Goal: Obtain resource: Obtain resource

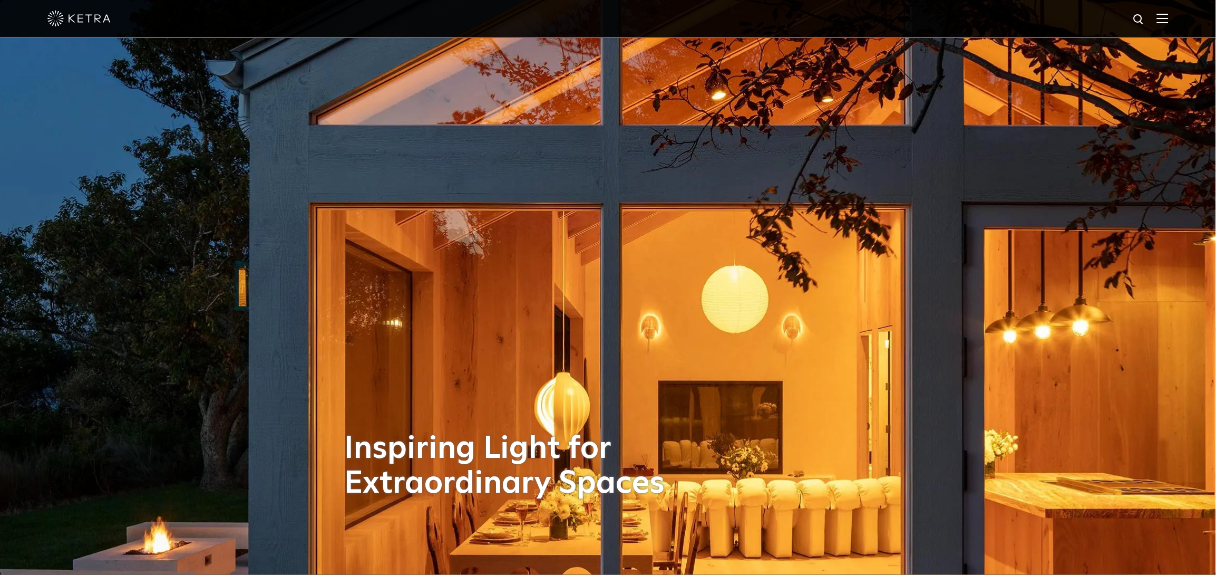
click at [1169, 16] on img at bounding box center [1163, 18] width 12 height 10
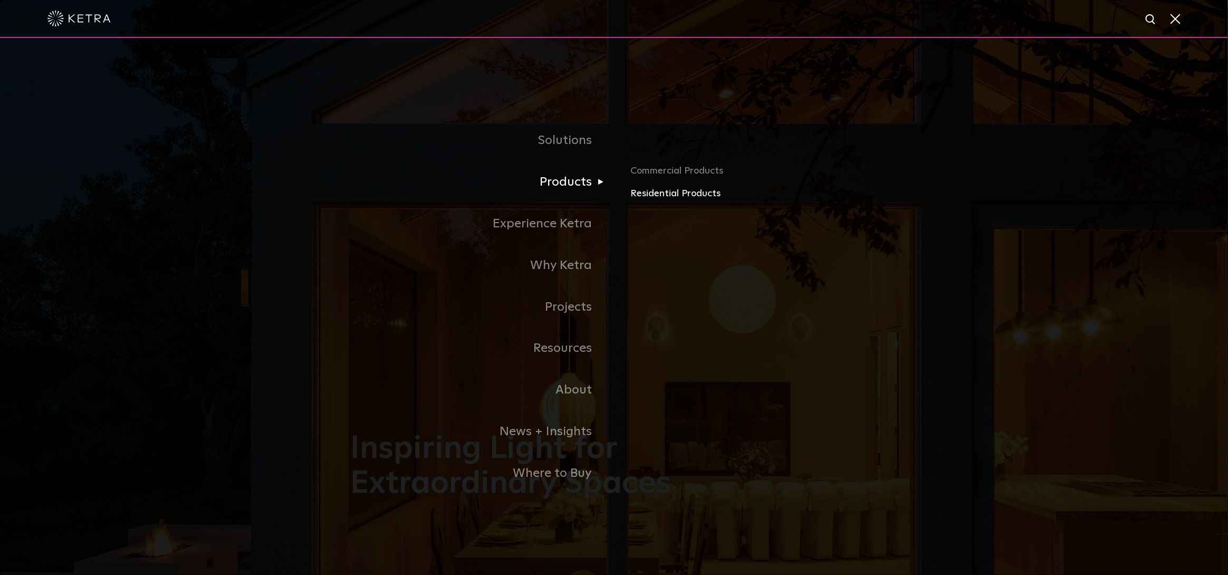
click at [651, 192] on link "Residential Products" at bounding box center [754, 193] width 247 height 15
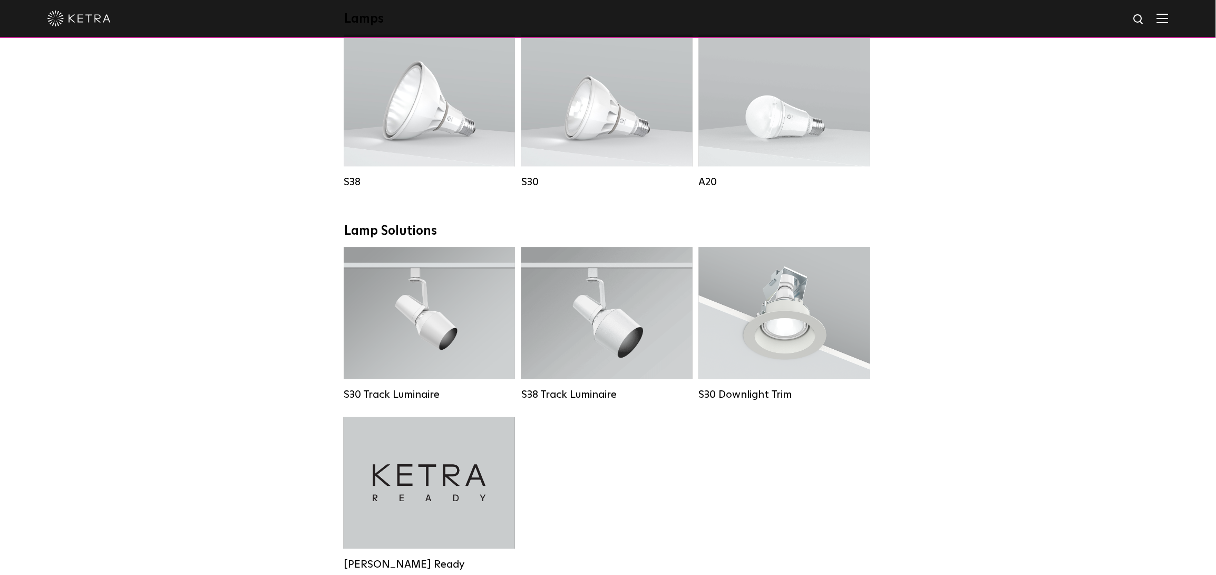
scroll to position [632, 0]
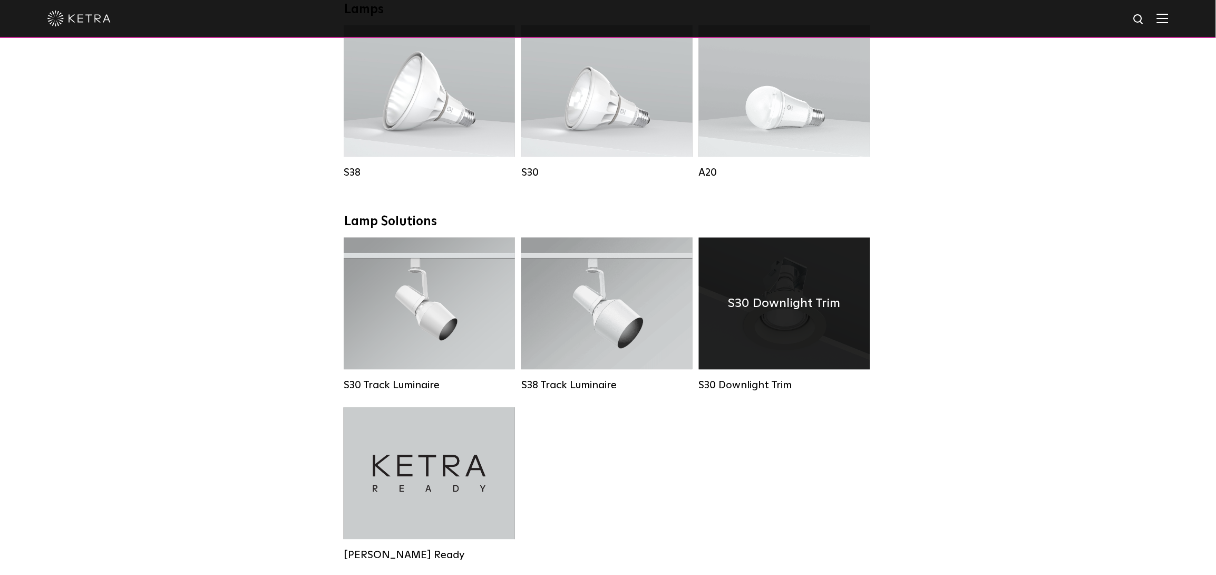
click at [822, 326] on div "S30 Downlight Trim" at bounding box center [784, 304] width 171 height 132
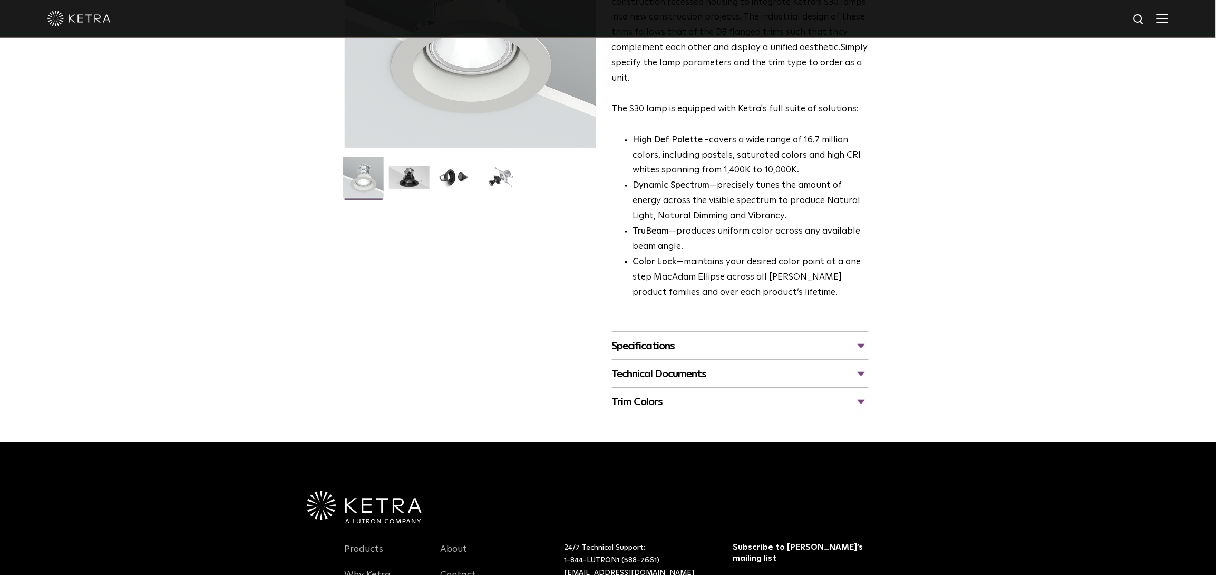
scroll to position [210, 0]
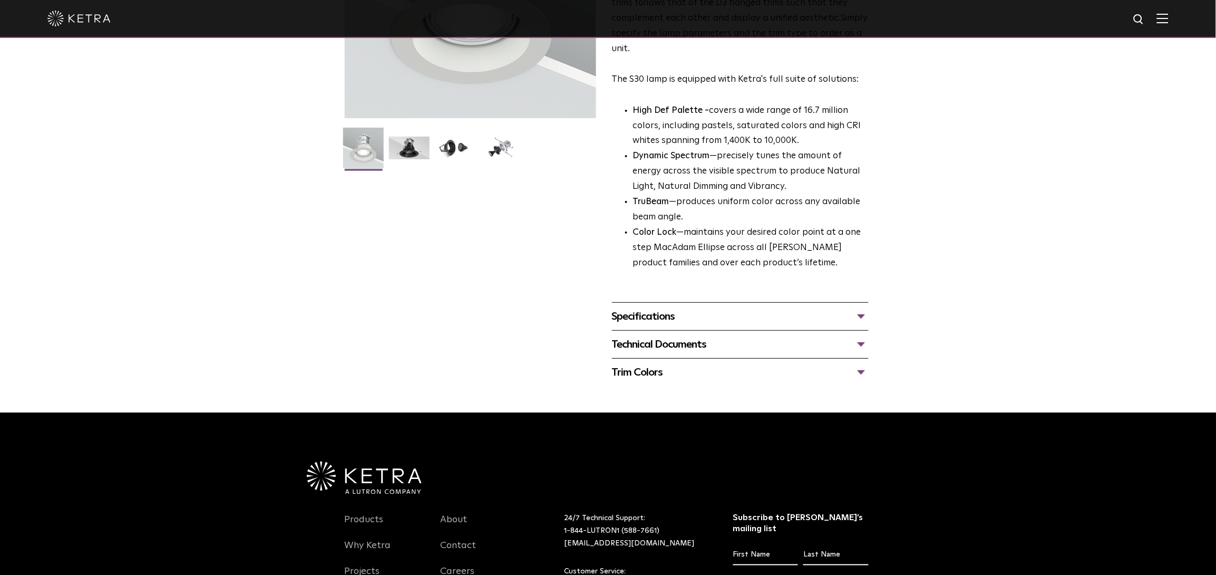
click at [861, 344] on div "Technical Documents" at bounding box center [740, 344] width 257 height 17
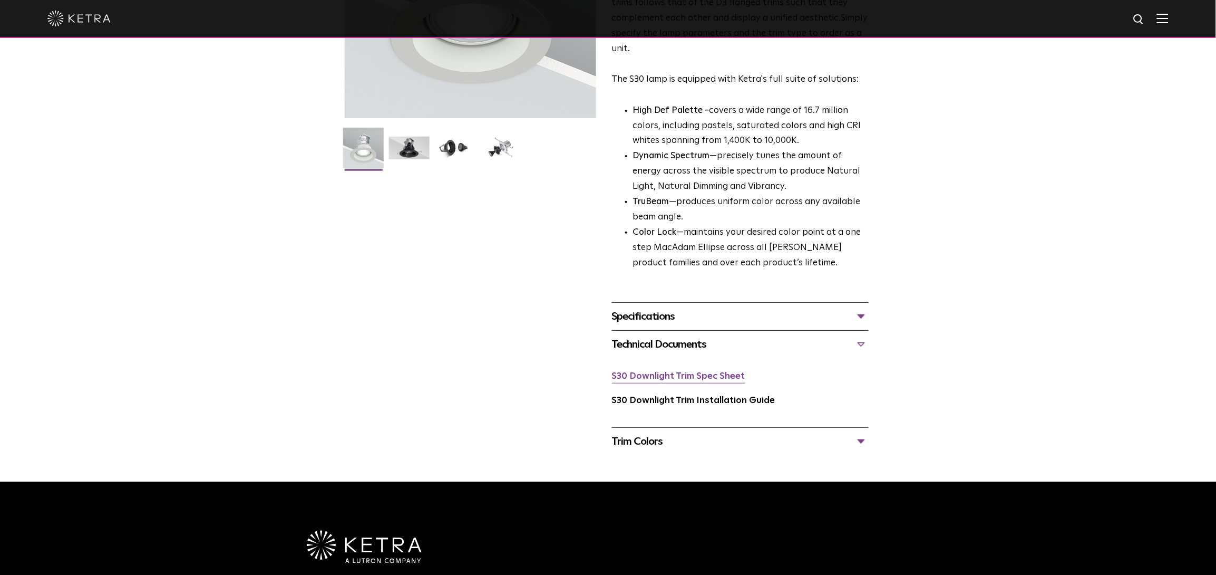
click at [718, 379] on link "S30 Downlight Trim Spec Sheet" at bounding box center [678, 376] width 133 height 9
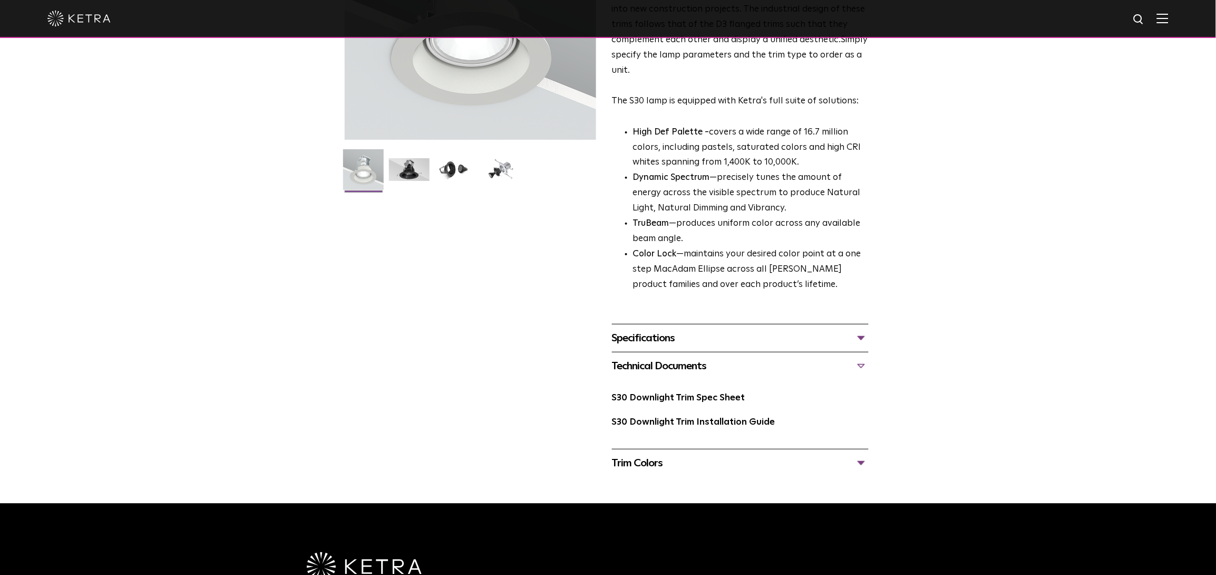
scroll to position [455, 0]
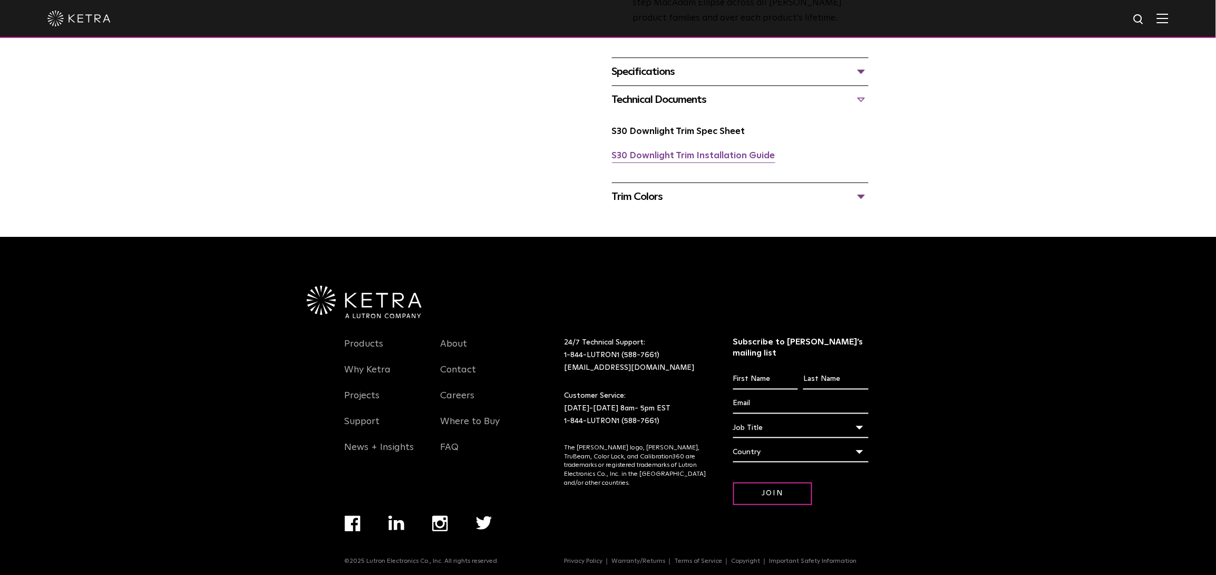
click at [760, 160] on link "S30 Downlight Trim Installation Guide" at bounding box center [693, 155] width 163 height 9
